Goal: Task Accomplishment & Management: Manage account settings

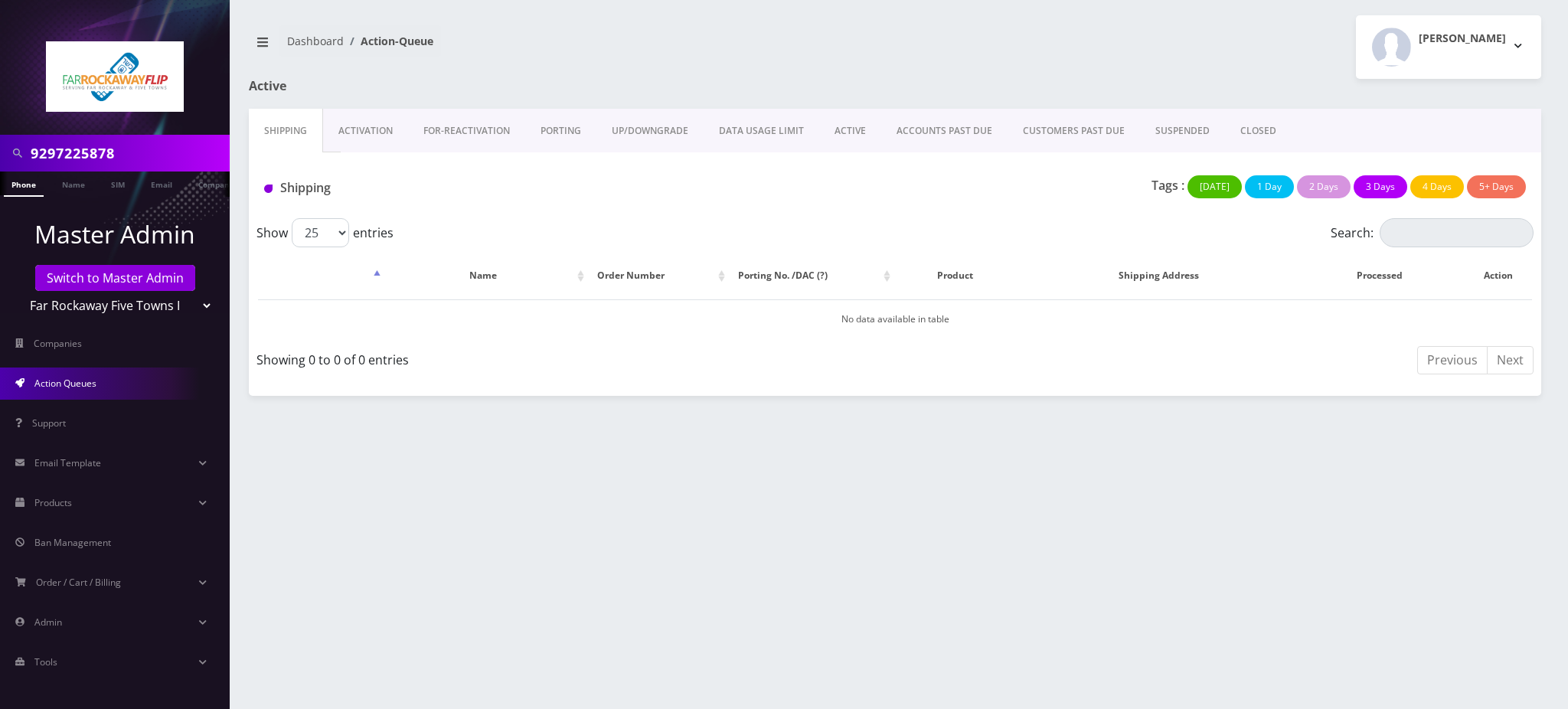
click at [26, 133] on div at bounding box center [114, 67] width 230 height 135
click at [17, 182] on link "Phone" at bounding box center [24, 184] width 40 height 25
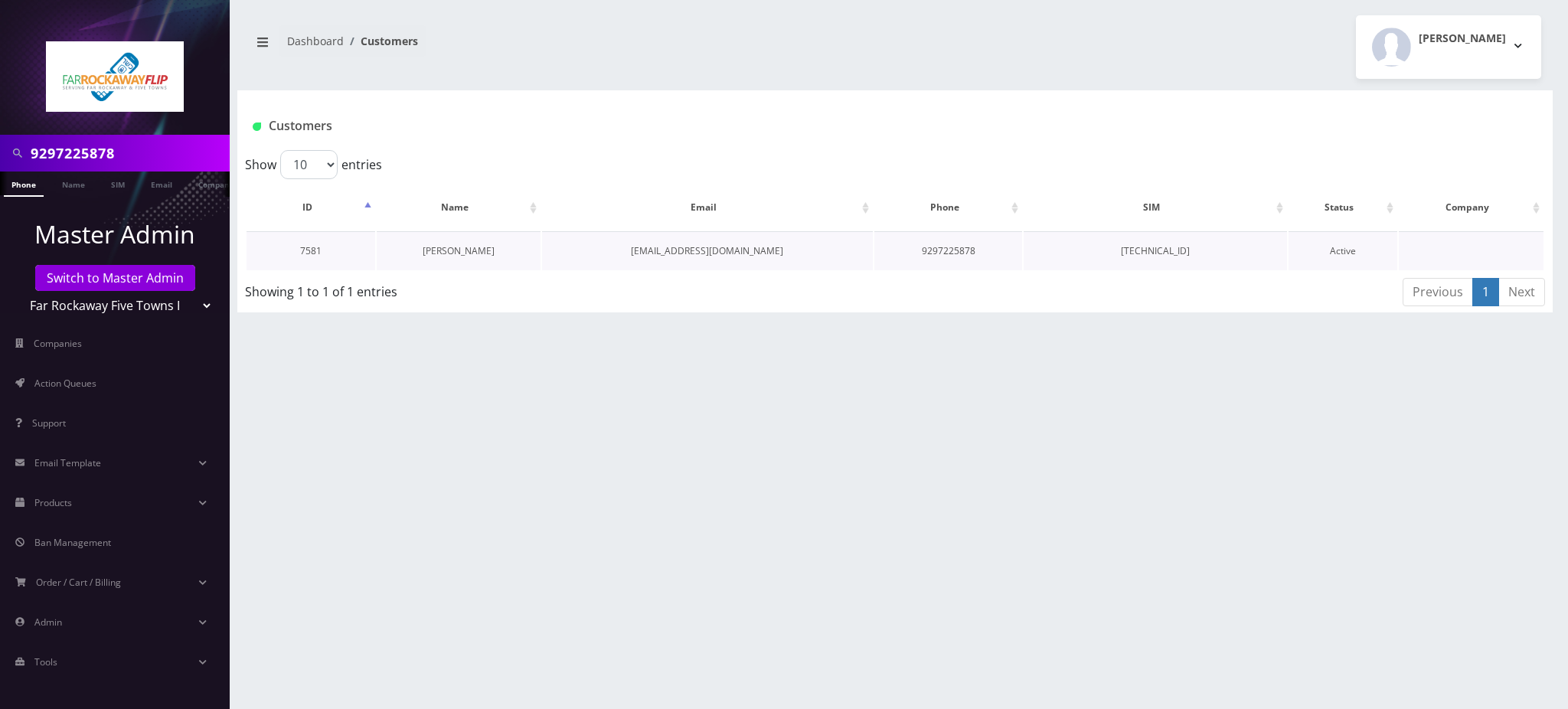
click at [465, 249] on link "Frumie Dayan" at bounding box center [458, 251] width 72 height 13
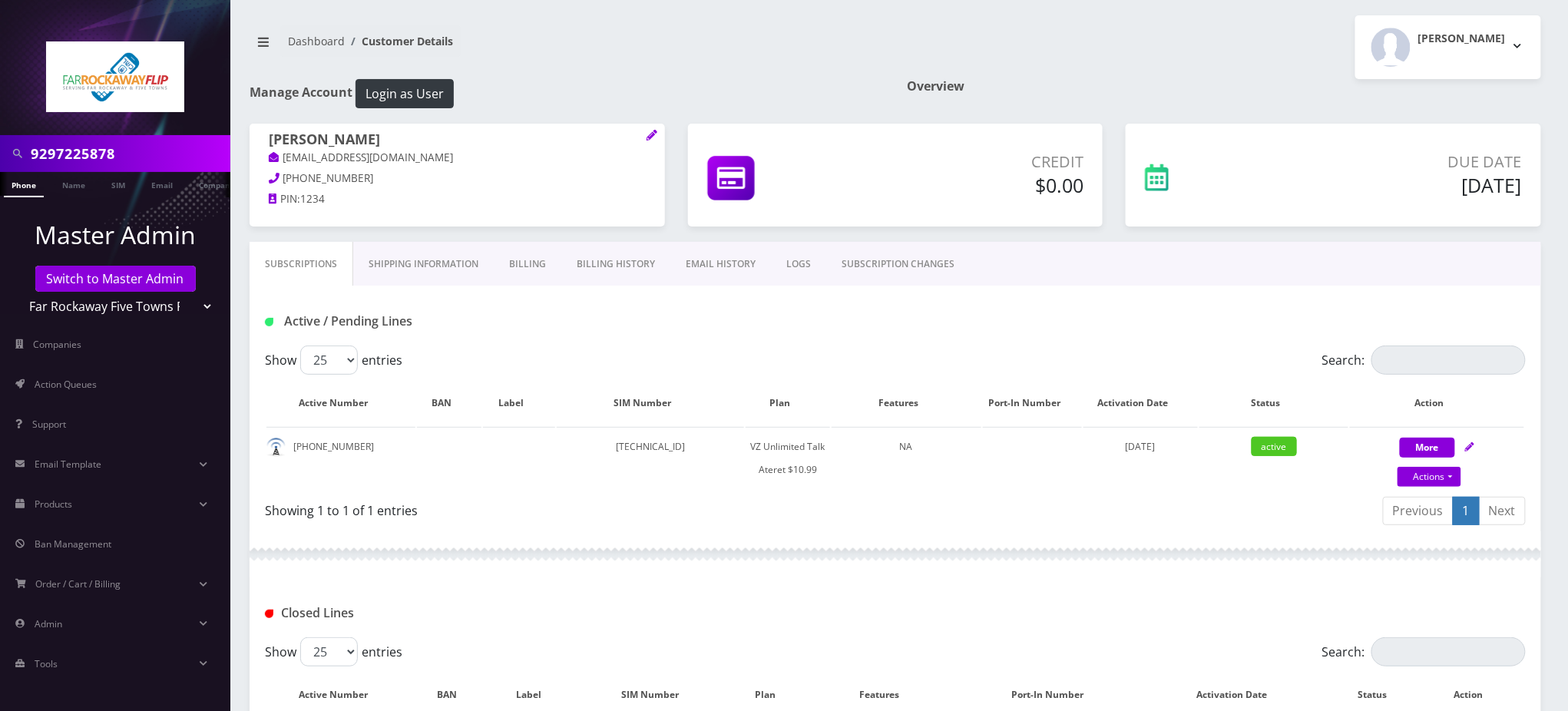
click at [50, 154] on input "9297225878" at bounding box center [129, 154] width 195 height 29
click at [50, 153] on input "9297225878" at bounding box center [129, 154] width 195 height 29
click at [800, 266] on link "LOGS" at bounding box center [799, 264] width 55 height 45
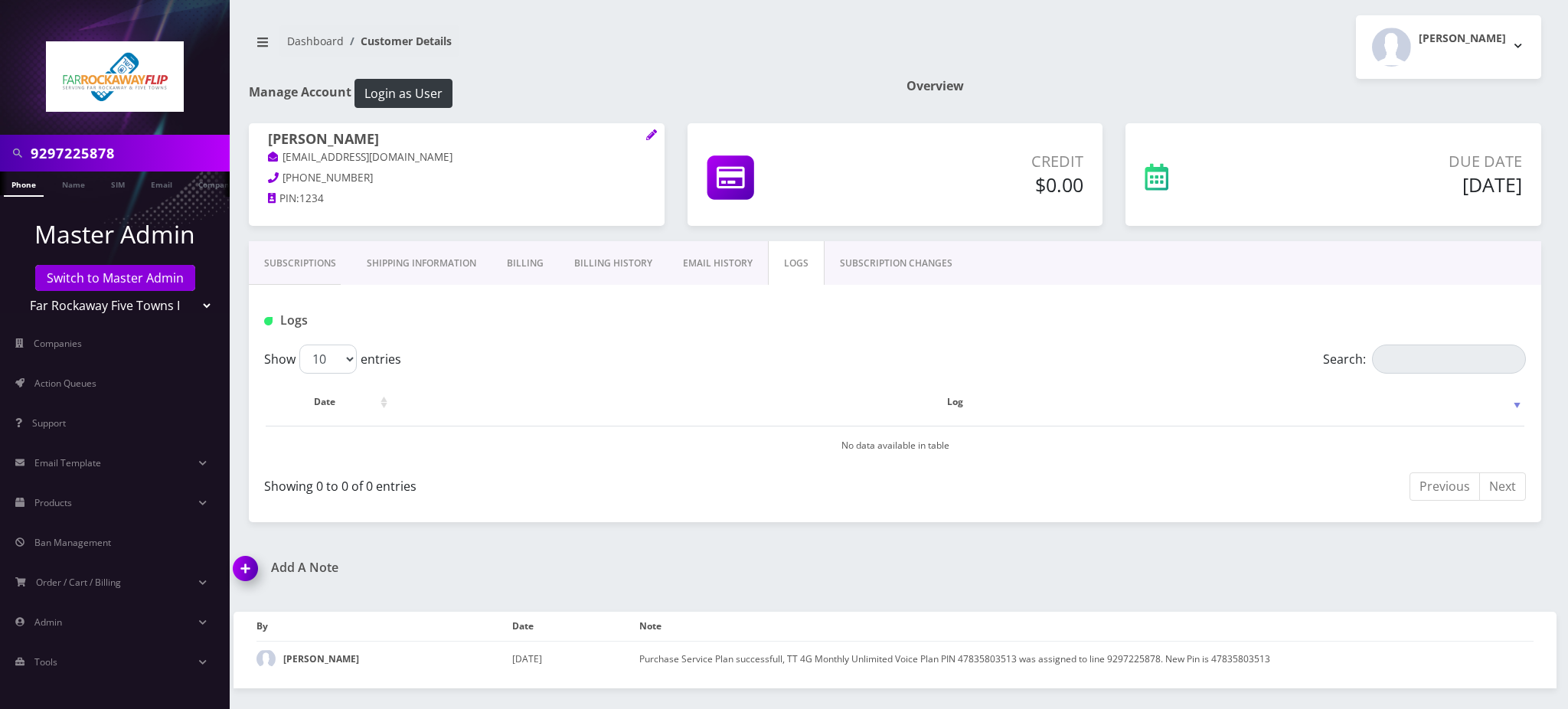
click at [902, 262] on link "SUBSCRIPTION CHANGES" at bounding box center [896, 263] width 143 height 45
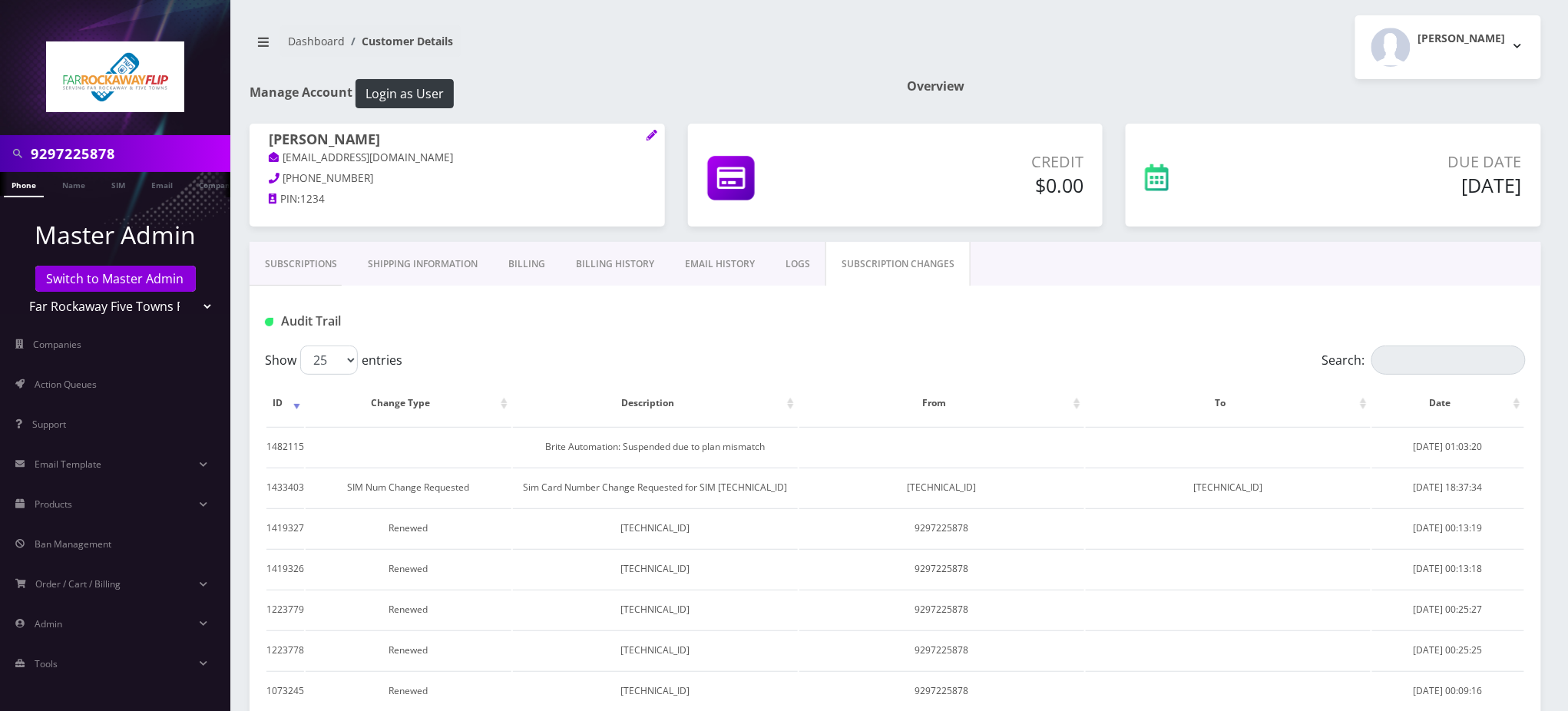
click at [778, 369] on div "Show 25 50 100 250 500 entries" at bounding box center [738, 360] width 947 height 29
click at [323, 279] on link "Subscriptions" at bounding box center [301, 264] width 103 height 45
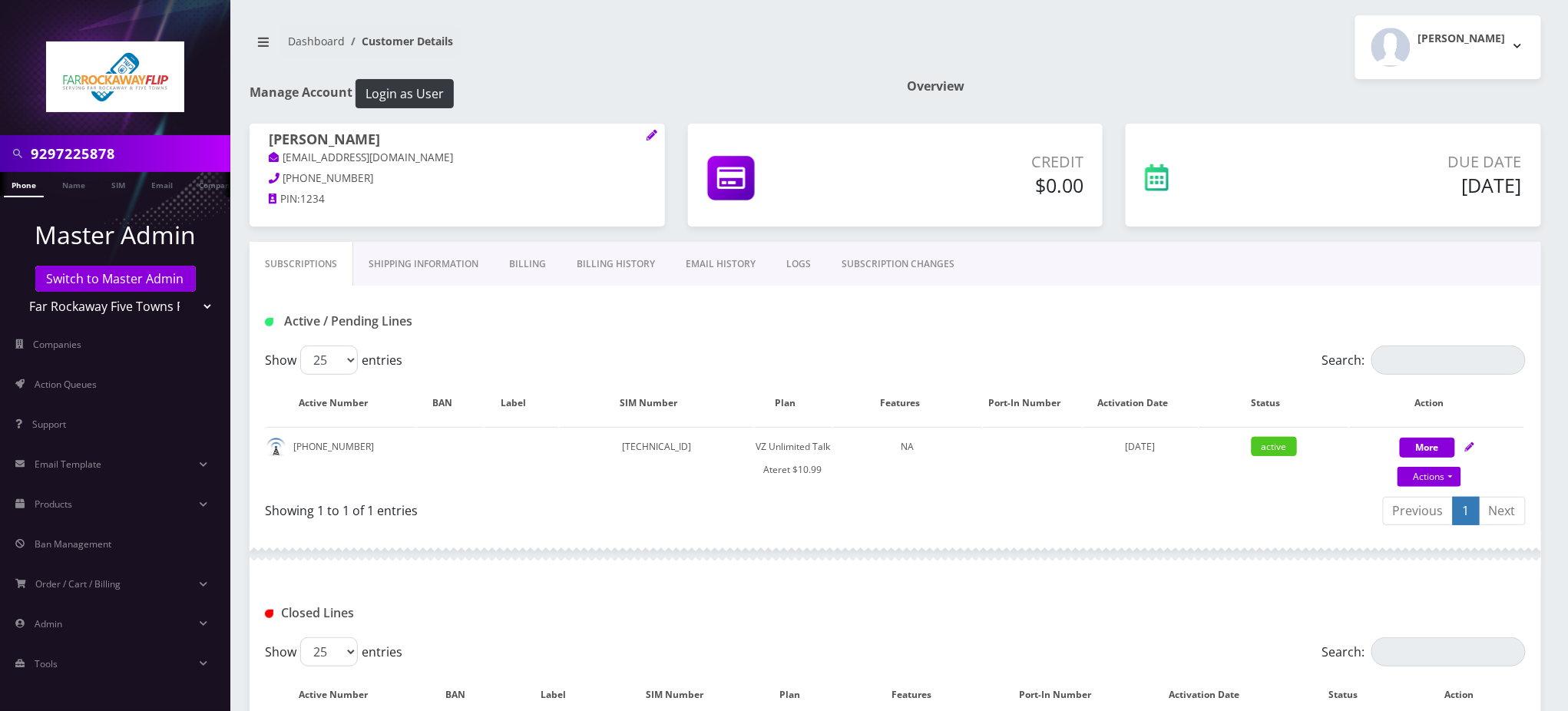
click at [1239, 68] on div "Tzvi Lieberman Logout" at bounding box center [1223, 47] width 657 height 64
click at [868, 362] on div "Show 25 50 100 250 500 entries" at bounding box center [738, 360] width 947 height 29
click at [1436, 485] on link "Actions" at bounding box center [1430, 476] width 64 height 20
select select "483"
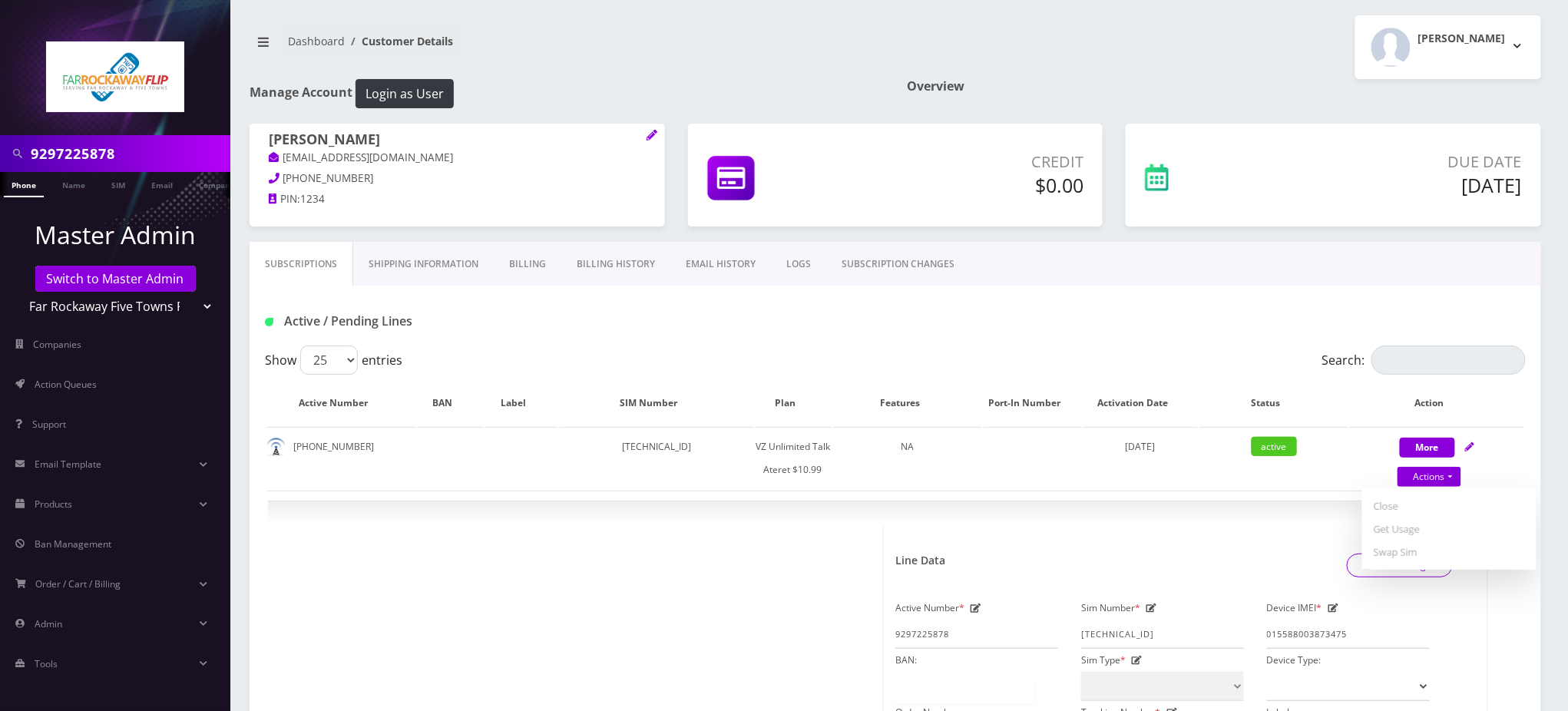
click at [605, 296] on div "Active / Pending Lines" at bounding box center [895, 316] width 1292 height 60
